Goal: Transaction & Acquisition: Purchase product/service

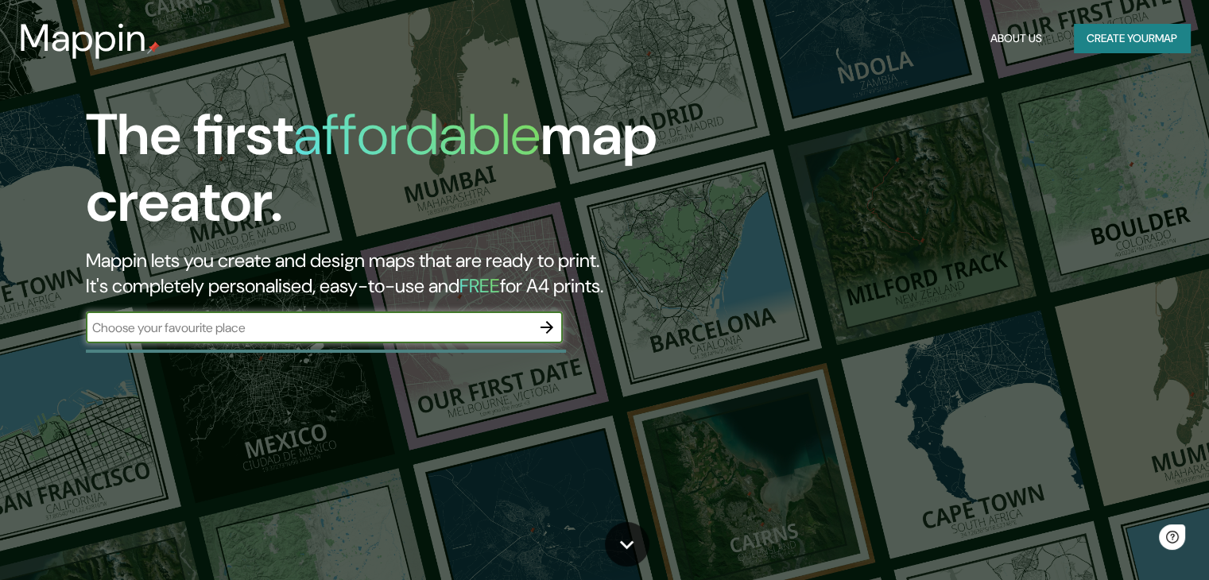
click at [446, 323] on input "text" at bounding box center [308, 328] width 445 height 18
type input "bogota"
click at [545, 318] on icon "button" at bounding box center [546, 327] width 19 height 19
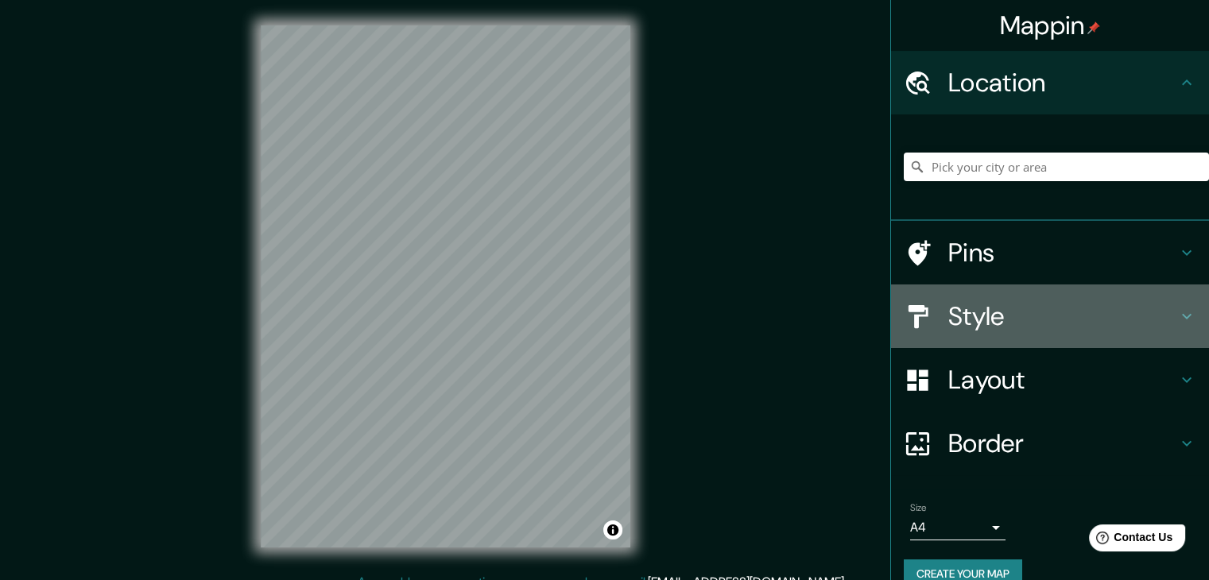
click at [1036, 319] on h4 "Style" at bounding box center [1062, 316] width 229 height 32
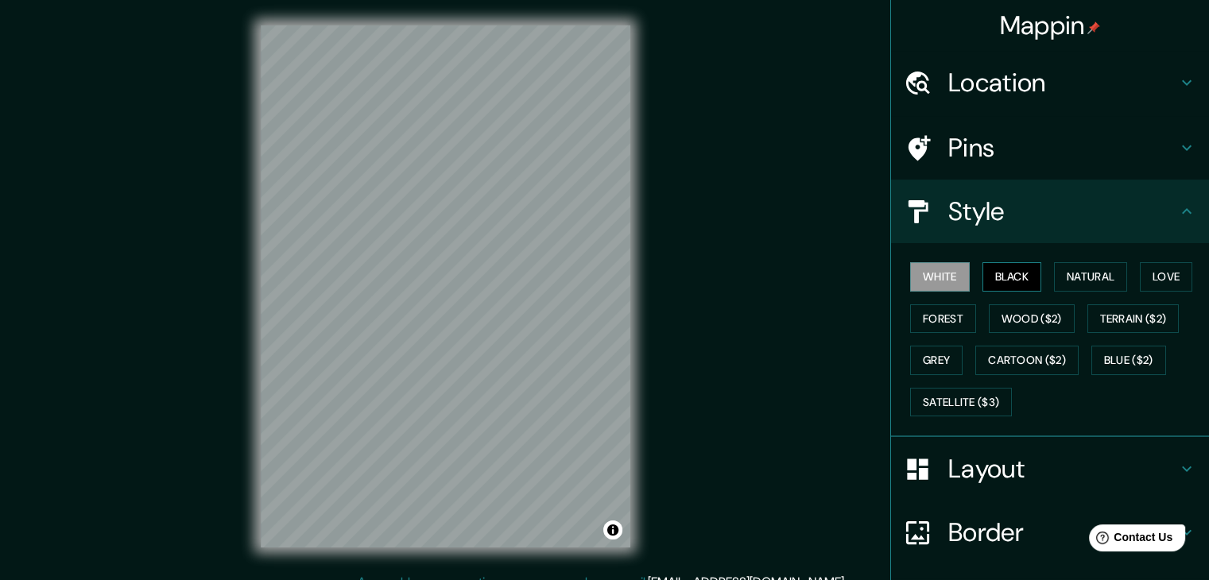
click at [1013, 286] on button "Black" at bounding box center [1012, 276] width 60 height 29
click at [960, 284] on div "White Black Natural Love Forest Wood ($2) Terrain ($2) Grey Cartoon ($2) Blue (…" at bounding box center [1056, 339] width 305 height 167
click at [931, 285] on button "White" at bounding box center [940, 276] width 60 height 29
